Goal: Task Accomplishment & Management: Manage account settings

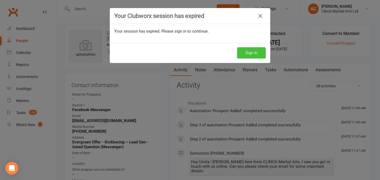
click at [253, 53] on button "Sign In" at bounding box center [251, 52] width 29 height 11
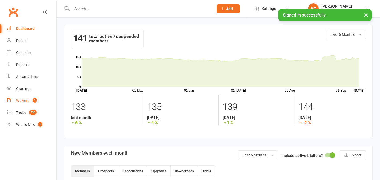
click at [34, 100] on span "2" at bounding box center [35, 100] width 4 height 5
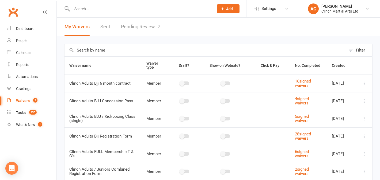
click at [146, 28] on link "Pending Review 2" at bounding box center [140, 27] width 39 height 18
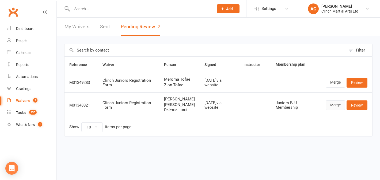
click at [331, 110] on link "Merge" at bounding box center [335, 106] width 20 height 10
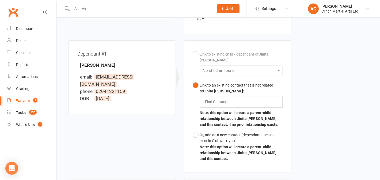
scroll to position [56, 0]
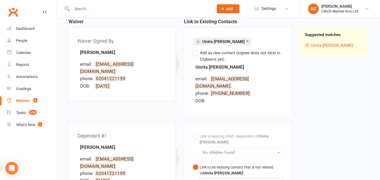
click at [29, 103] on link "Waivers 2" at bounding box center [31, 101] width 49 height 12
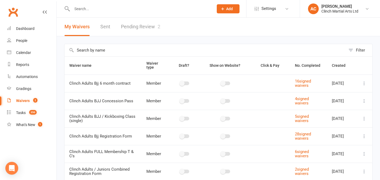
click at [131, 24] on link "Pending Review 2" at bounding box center [140, 27] width 39 height 18
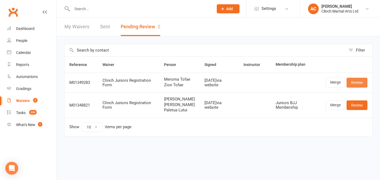
click at [358, 87] on link "Review" at bounding box center [356, 83] width 21 height 10
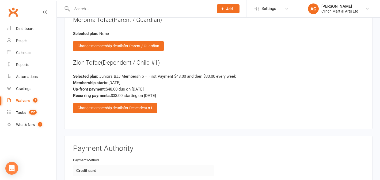
scroll to position [511, 0]
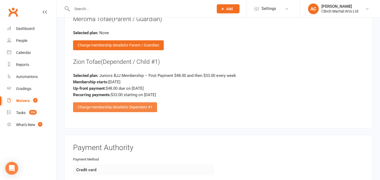
click at [139, 106] on span "for Dependent #1" at bounding box center [137, 107] width 29 height 4
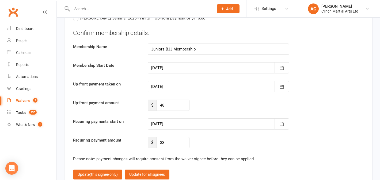
scroll to position [826, 0]
click at [192, 64] on div at bounding box center [218, 67] width 141 height 11
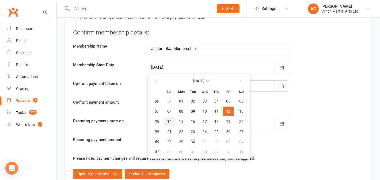
click at [169, 119] on span "14" at bounding box center [169, 121] width 4 height 4
type input "14 Sep 2025"
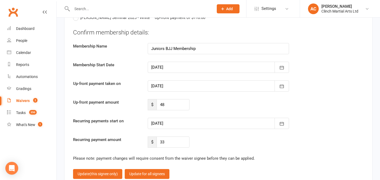
type input "14 Sep 2025"
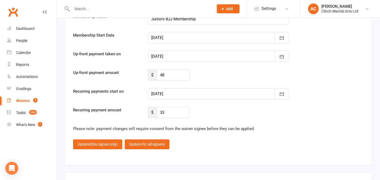
scroll to position [856, 0]
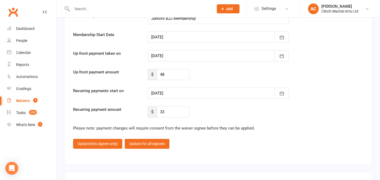
click at [197, 89] on div at bounding box center [218, 93] width 141 height 11
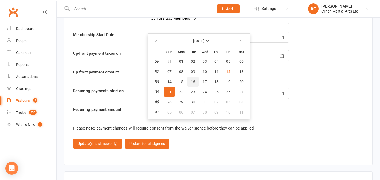
click at [191, 80] on span "16" at bounding box center [193, 82] width 4 height 4
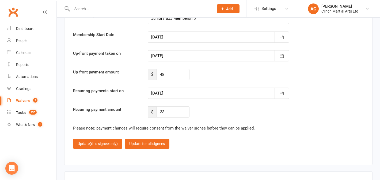
click at [187, 92] on div at bounding box center [218, 93] width 141 height 11
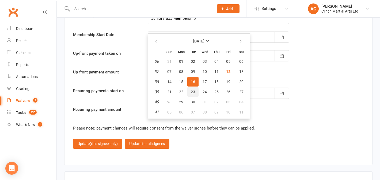
click at [188, 92] on button "23" at bounding box center [192, 92] width 11 height 10
type input "23 Sep 2025"
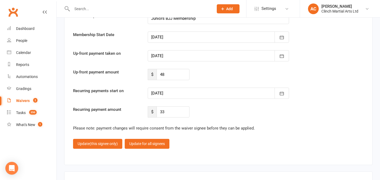
click at [194, 52] on div at bounding box center [218, 55] width 141 height 11
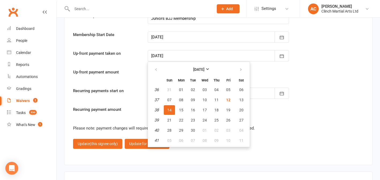
click at [280, 122] on fieldset "Confirm membership details: Membership Name Juniors BJJ Membership Membership S…" at bounding box center [218, 73] width 290 height 151
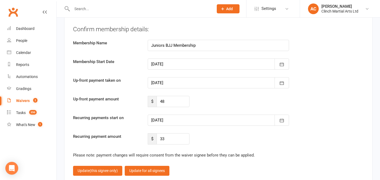
scroll to position [830, 0]
click at [177, 80] on div at bounding box center [218, 82] width 141 height 11
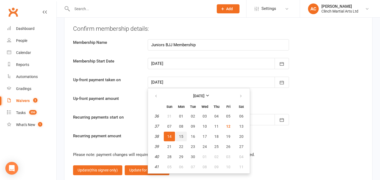
click at [181, 137] on span "15" at bounding box center [181, 136] width 4 height 4
type input "15 Sep 2025"
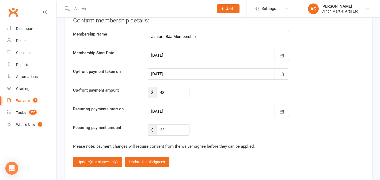
scroll to position [836, 0]
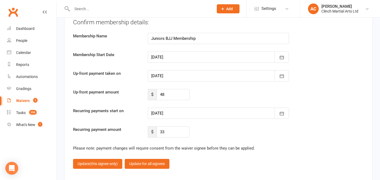
click at [190, 54] on div at bounding box center [218, 57] width 141 height 11
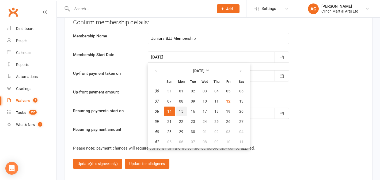
click at [180, 109] on span "15" at bounding box center [181, 111] width 4 height 4
type input "15 Sep 2025"
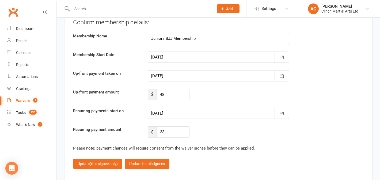
click at [179, 73] on div at bounding box center [218, 75] width 141 height 11
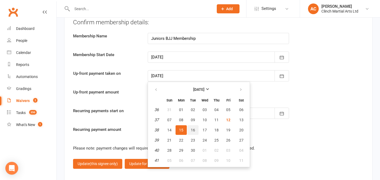
click at [190, 128] on button "16" at bounding box center [192, 130] width 11 height 10
type input "16 Sep 2025"
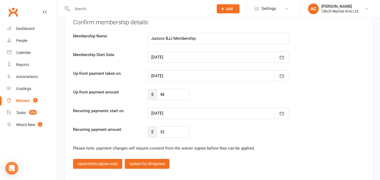
click at [193, 53] on div at bounding box center [218, 57] width 141 height 11
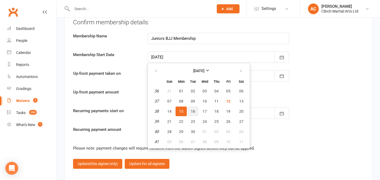
click at [191, 111] on span "16" at bounding box center [193, 111] width 4 height 4
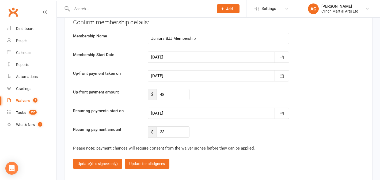
click at [206, 55] on div at bounding box center [218, 57] width 141 height 11
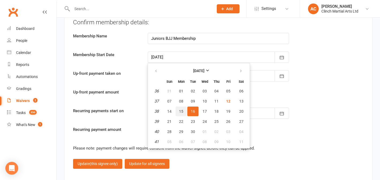
click at [177, 111] on button "15" at bounding box center [180, 112] width 11 height 10
type input "15 Sep 2025"
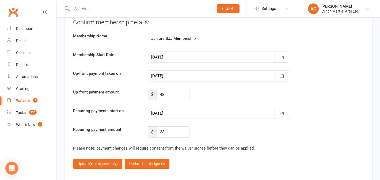
click at [202, 57] on div at bounding box center [218, 57] width 141 height 11
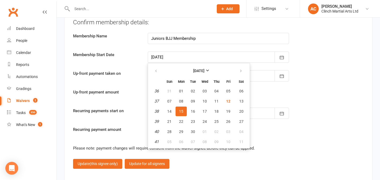
click at [183, 112] on button "15" at bounding box center [180, 112] width 11 height 10
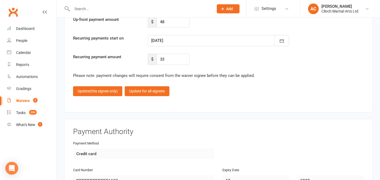
scroll to position [906, 0]
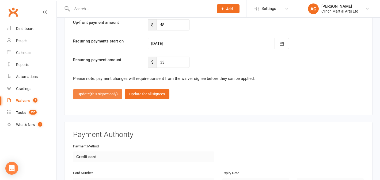
click at [102, 94] on span "(this signee only)" at bounding box center [104, 94] width 28 height 4
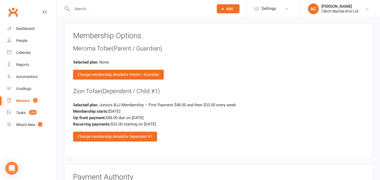
scroll to position [682, 0]
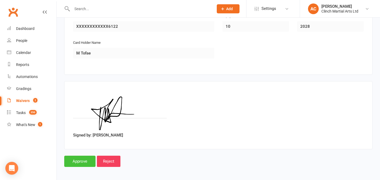
click at [83, 158] on input "Approve" at bounding box center [79, 161] width 31 height 11
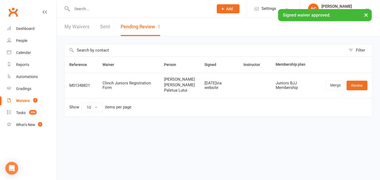
click at [105, 8] on input "text" at bounding box center [139, 8] width 139 height 7
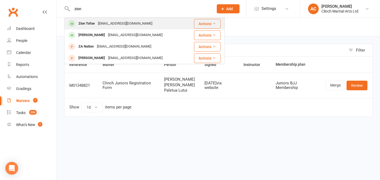
type input "zion"
click at [105, 22] on div "meromatulili@gmail.com" at bounding box center [124, 24] width 57 height 8
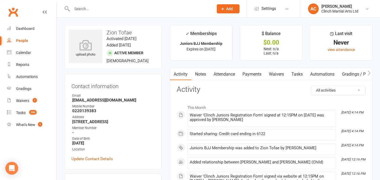
click at [249, 71] on link "Payments" at bounding box center [251, 74] width 26 height 12
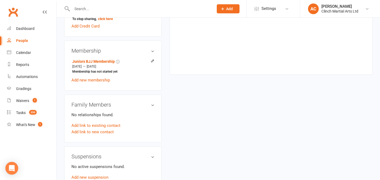
scroll to position [193, 0]
click at [106, 83] on link "Add new membership" at bounding box center [90, 80] width 38 height 5
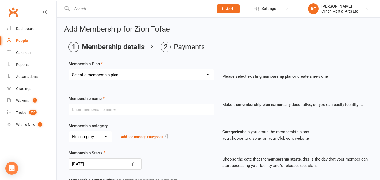
click at [134, 75] on select "Select a membership plan Juniors BJJ Membership 2 Week Trial Program Adults Ful…" at bounding box center [141, 74] width 145 height 11
select select "23"
click at [69, 69] on select "Select a membership plan Juniors BJJ Membership 2 Week Trial Program Adults Ful…" at bounding box center [141, 74] width 145 height 11
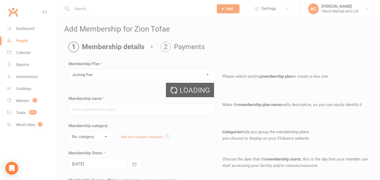
type input "Joining Fee"
select select "2"
type input "1"
select select "0"
type input "0"
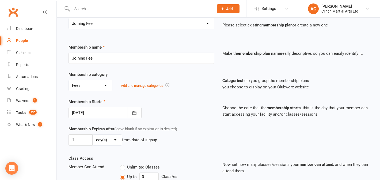
scroll to position [56, 0]
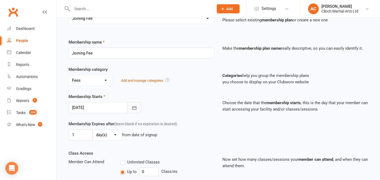
click at [134, 109] on icon "button" at bounding box center [134, 107] width 5 height 5
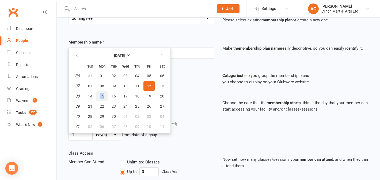
click at [101, 95] on span "15" at bounding box center [102, 96] width 4 height 4
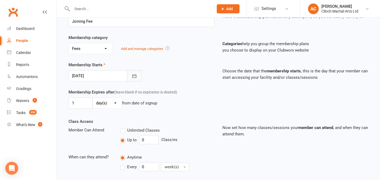
scroll to position [89, 0]
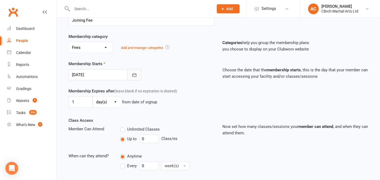
click at [133, 75] on icon "button" at bounding box center [134, 74] width 5 height 5
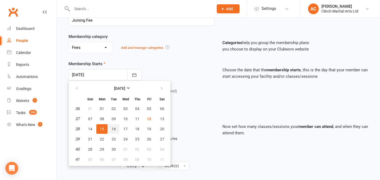
click at [111, 128] on span "16" at bounding box center [113, 129] width 4 height 4
type input "16 Sep 2025"
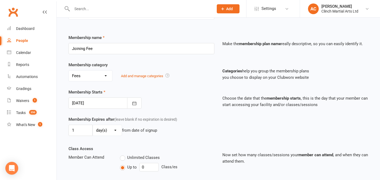
scroll to position [164, 0]
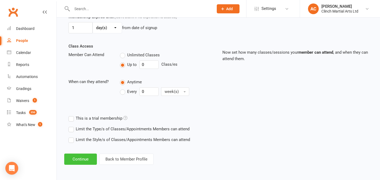
click at [94, 159] on button "Continue" at bounding box center [80, 159] width 33 height 11
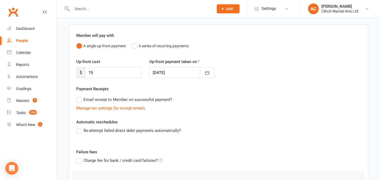
scroll to position [37, 0]
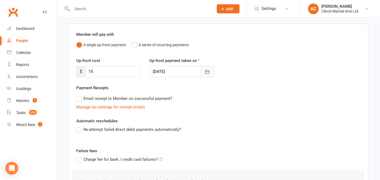
click at [203, 69] on button "button" at bounding box center [207, 71] width 14 height 11
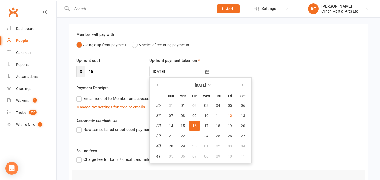
click at [284, 82] on div "Up-front cost $ 15 Up-front payment taken on 16 Sep 2025 September 2025 Sun Mon…" at bounding box center [218, 70] width 292 height 27
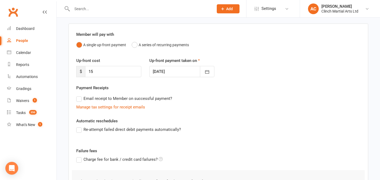
scroll to position [111, 0]
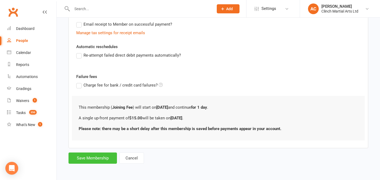
click at [105, 161] on button "Save Membership" at bounding box center [92, 158] width 48 height 11
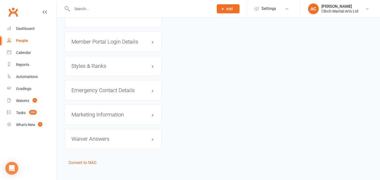
scroll to position [432, 0]
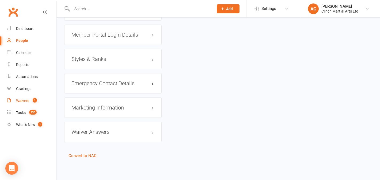
click at [32, 99] on count-badge "1" at bounding box center [33, 101] width 7 height 4
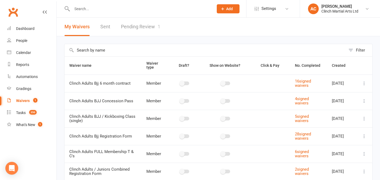
click at [143, 27] on link "Pending Review 1" at bounding box center [140, 27] width 39 height 18
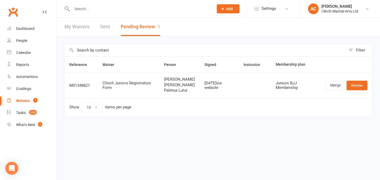
click at [93, 8] on input "text" at bounding box center [139, 8] width 139 height 7
click at [93, 8] on input "zion" at bounding box center [139, 8] width 139 height 7
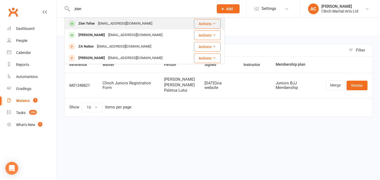
type input "zion"
click at [115, 24] on div "meromatulili@gmail.com" at bounding box center [124, 24] width 57 height 8
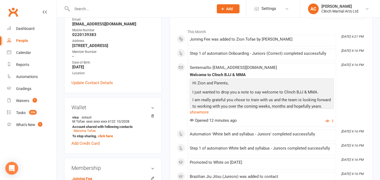
scroll to position [37, 0]
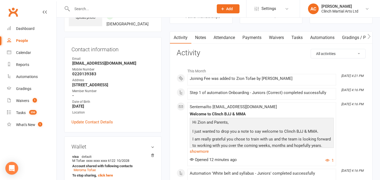
click at [249, 35] on link "Payments" at bounding box center [251, 38] width 26 height 12
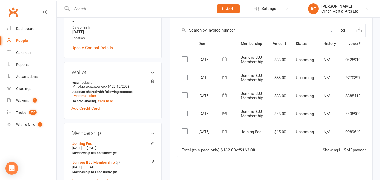
scroll to position [110, 0]
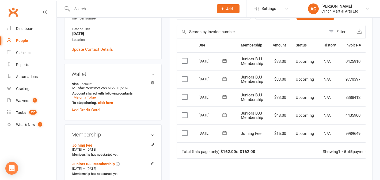
click at [183, 114] on label at bounding box center [184, 115] width 7 height 5
click at [183, 113] on input "checkbox" at bounding box center [182, 113] width 3 height 0
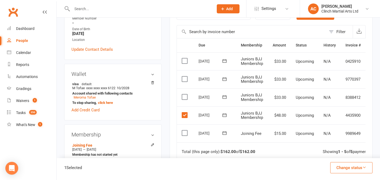
scroll to position [0, 17]
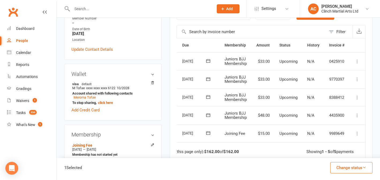
click at [358, 115] on icon at bounding box center [356, 115] width 5 height 5
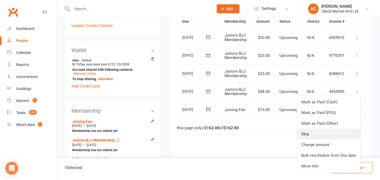
scroll to position [134, 0]
click at [327, 147] on link "Change amount" at bounding box center [328, 144] width 63 height 11
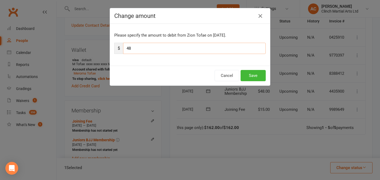
click at [155, 51] on input "48" at bounding box center [194, 48] width 142 height 11
type input "33"
drag, startPoint x: 223, startPoint y: 17, endPoint x: 140, endPoint y: 24, distance: 83.5
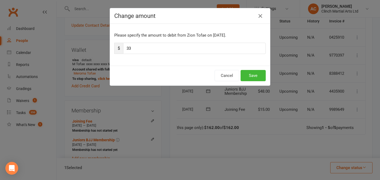
click at [140, 24] on div "Change amount Please specify the amount to debit from Zion Tofae on Sep 16, 202…" at bounding box center [190, 47] width 160 height 78
click at [262, 16] on icon "button" at bounding box center [260, 16] width 6 height 6
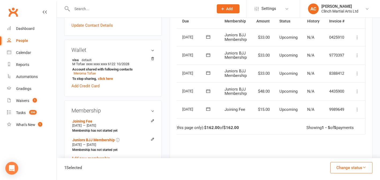
click at [357, 90] on icon at bounding box center [356, 91] width 5 height 5
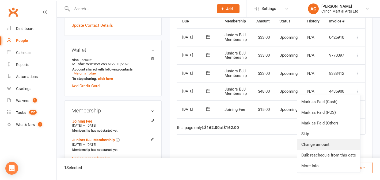
click at [315, 144] on link "Change amount" at bounding box center [328, 144] width 63 height 11
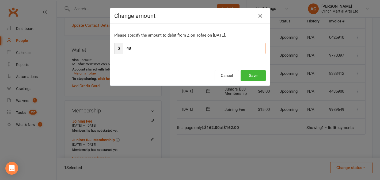
click at [159, 47] on input "48" at bounding box center [194, 48] width 142 height 11
type input "33"
click at [252, 76] on button "Save" at bounding box center [252, 75] width 25 height 11
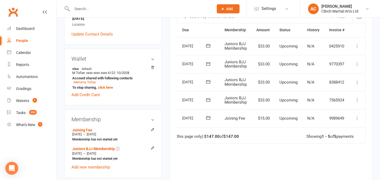
scroll to position [124, 0]
